Goal: Find specific page/section: Find specific page/section

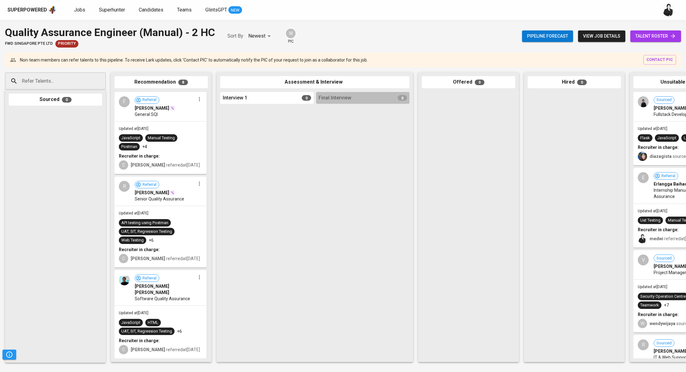
click at [642, 34] on span "talent roster" at bounding box center [655, 36] width 41 height 8
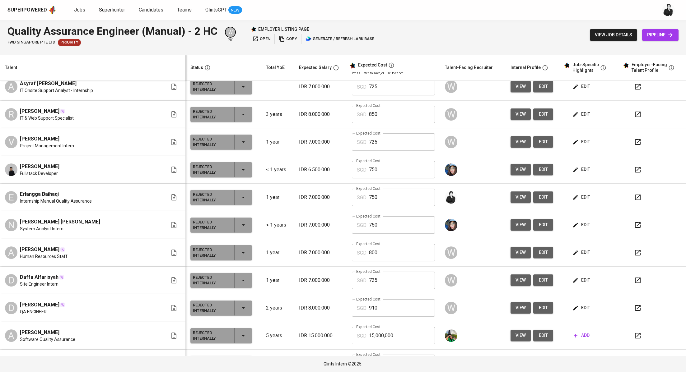
scroll to position [315, 0]
